Goal: Task Accomplishment & Management: Manage account settings

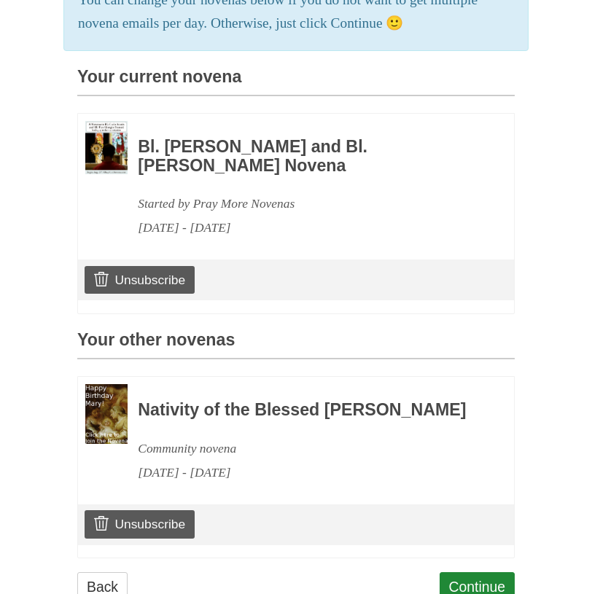
scroll to position [336, 0]
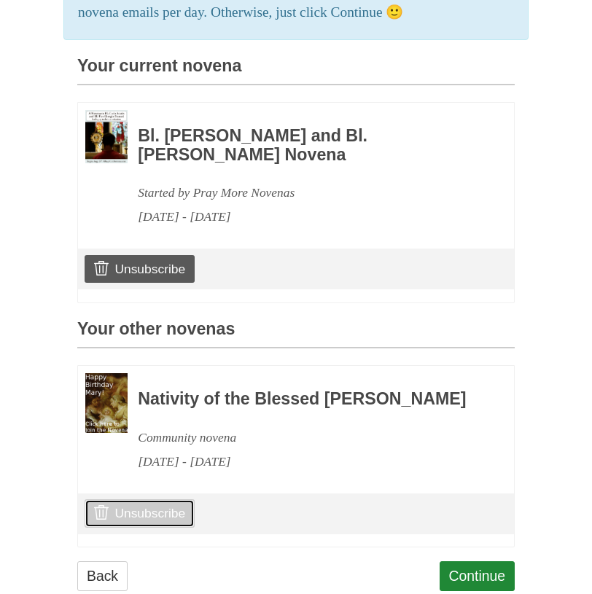
click at [171, 527] on link "Unsubscribe" at bounding box center [140, 514] width 110 height 28
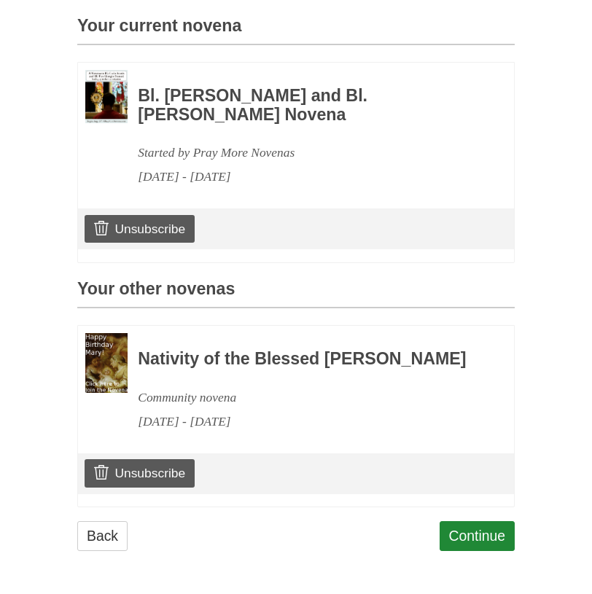
scroll to position [394, 0]
click at [179, 476] on link "Unsubscribe" at bounding box center [140, 474] width 110 height 28
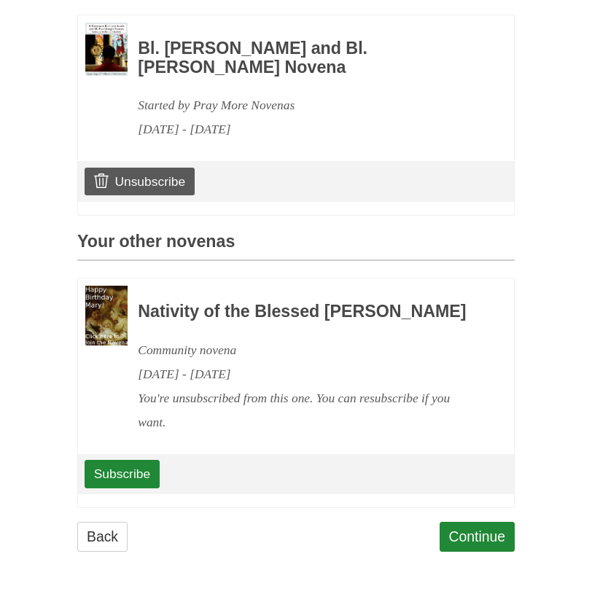
scroll to position [442, 0]
click at [479, 539] on link "Continue" at bounding box center [478, 537] width 76 height 30
